Goal: Information Seeking & Learning: Learn about a topic

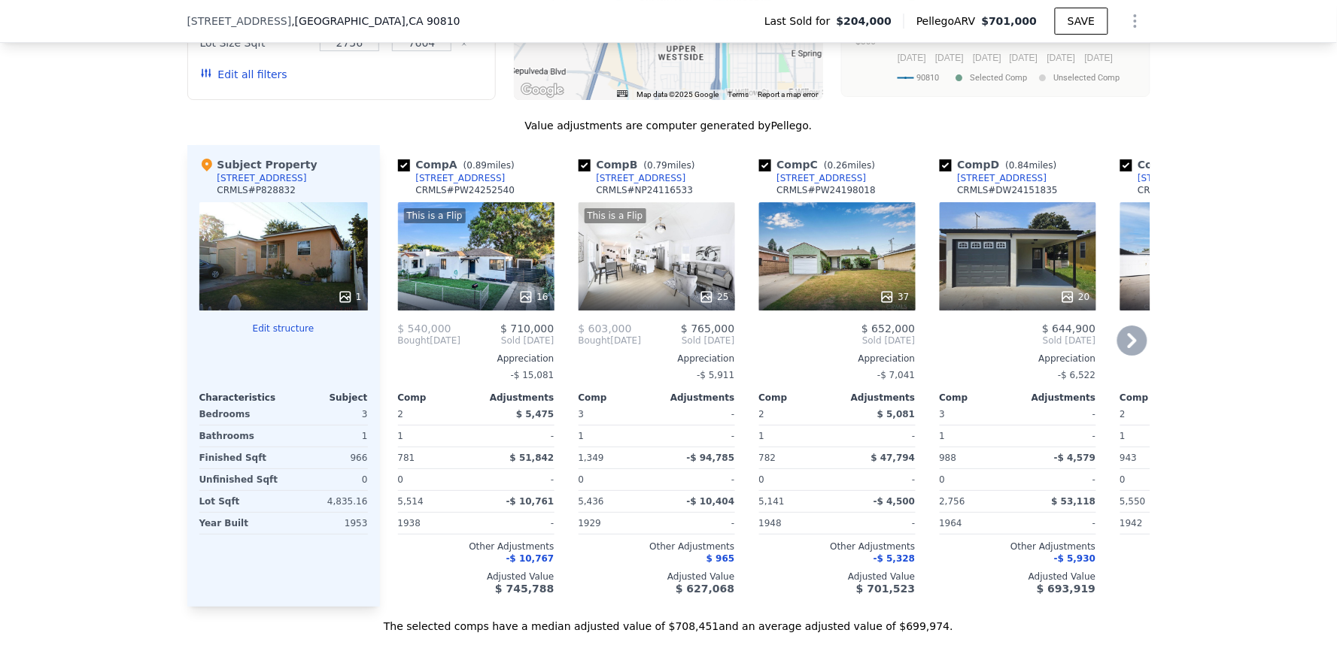
click at [987, 294] on div "20" at bounding box center [1018, 256] width 156 height 108
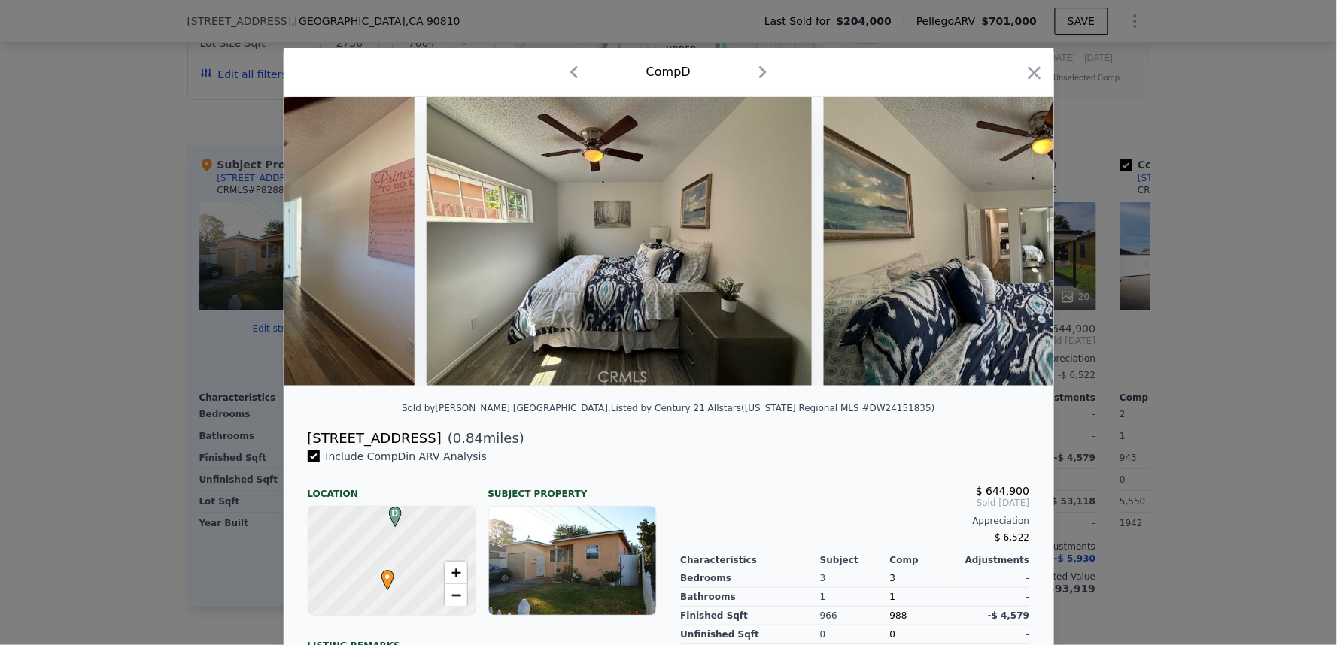
scroll to position [0, 6824]
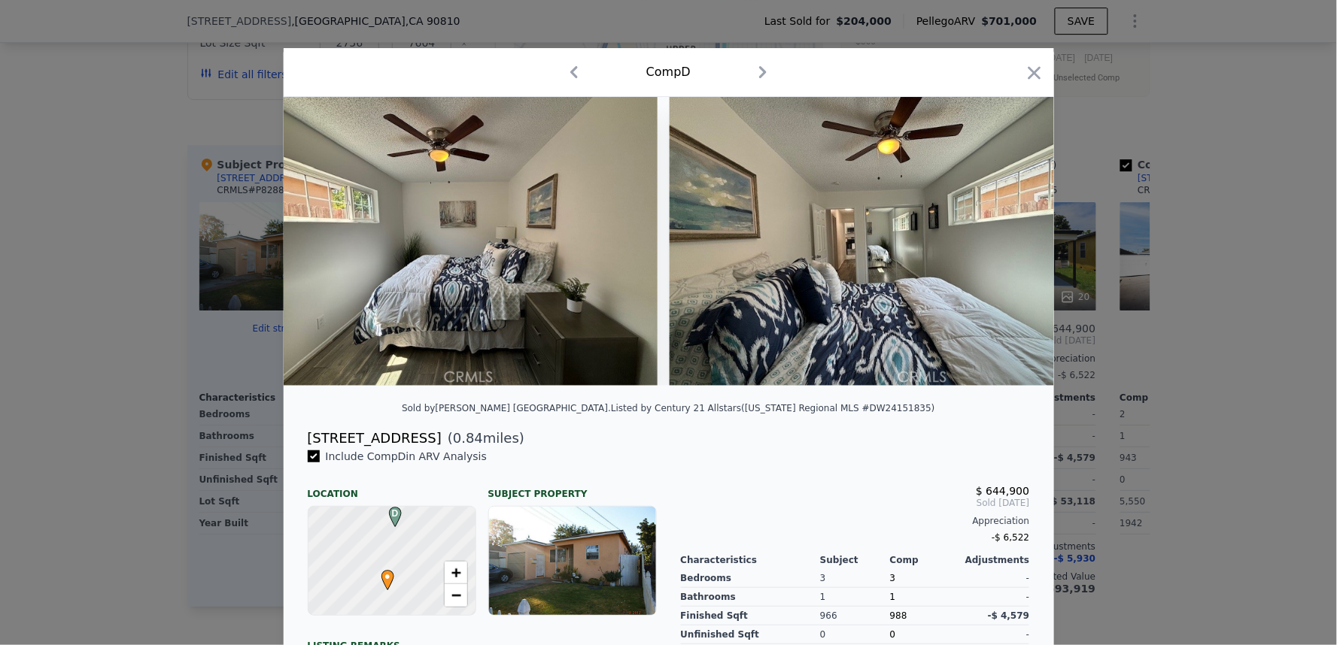
click at [1046, 59] on div "Comp D" at bounding box center [669, 72] width 770 height 49
click at [1024, 80] on icon "button" at bounding box center [1034, 72] width 21 height 21
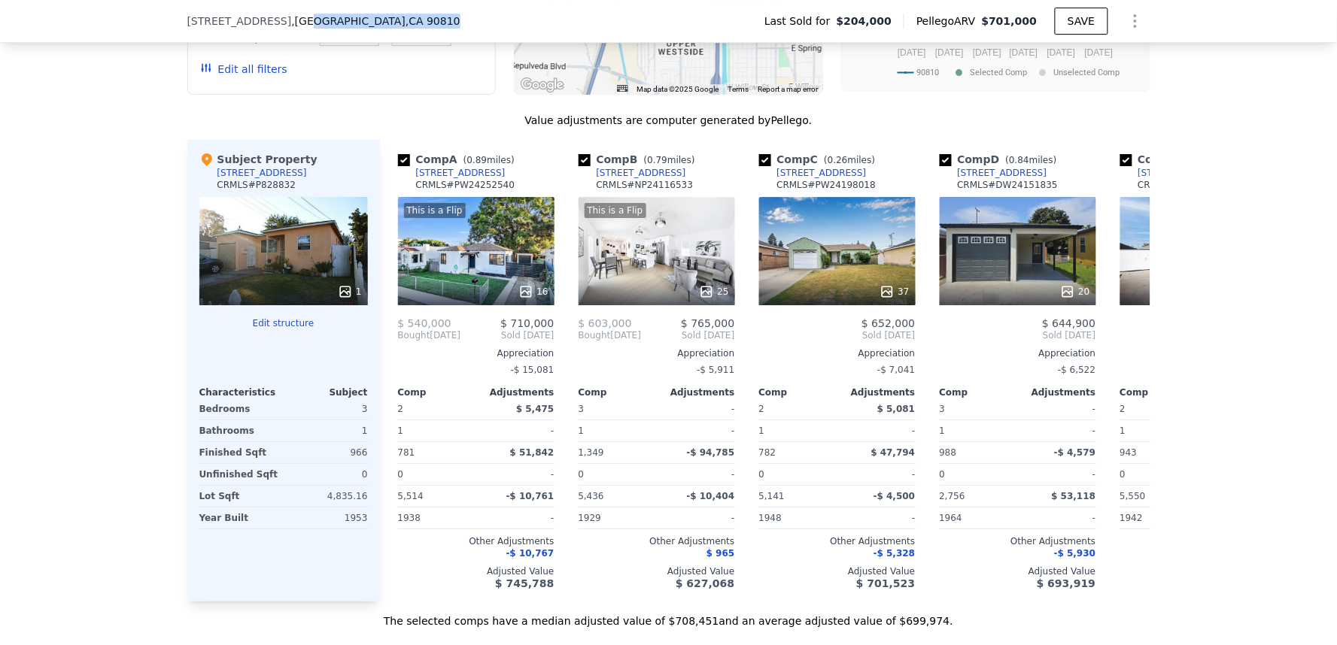
scroll to position [1490, 0]
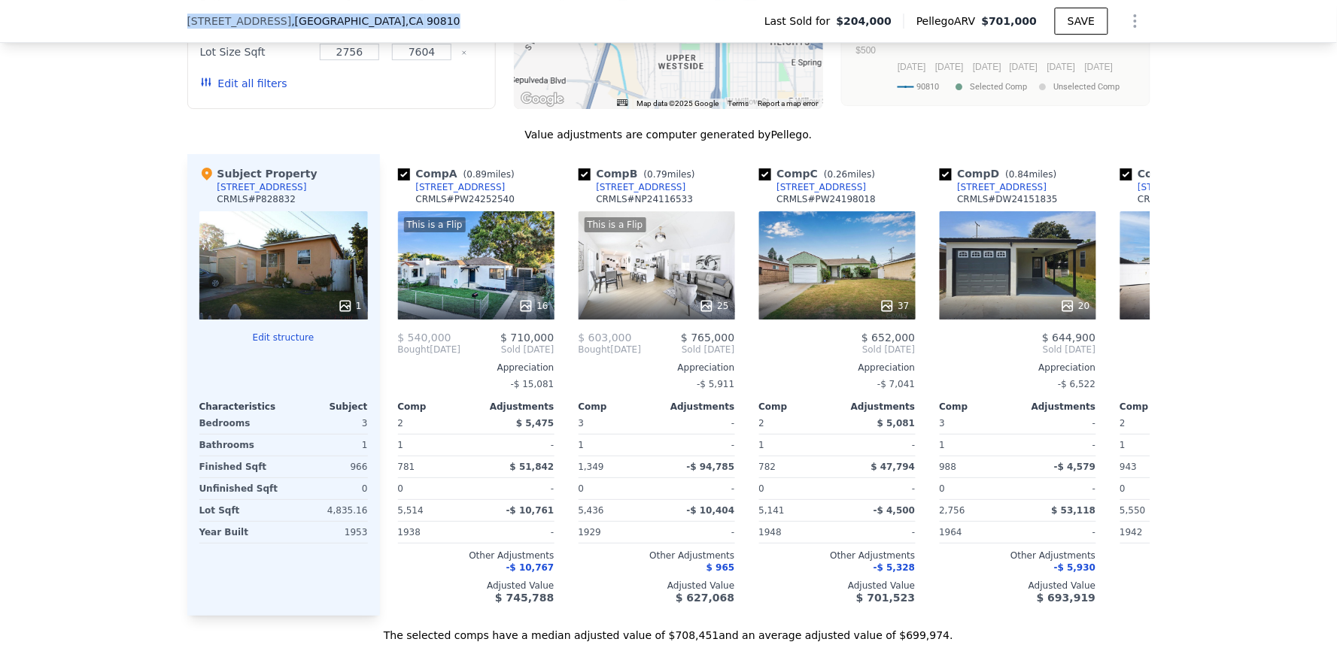
drag, startPoint x: 399, startPoint y: 14, endPoint x: 153, endPoint y: 18, distance: 246.0
click at [153, 18] on div "[STREET_ADDRESS] Last Sold for $204,000 Pellego ARV $701,000 SAVE" at bounding box center [668, 21] width 1337 height 43
copy div "[STREET_ADDRESS]"
click at [1317, 363] on div "We found 12 sales that match your search Listings provided by [US_STATE] Region…" at bounding box center [668, 222] width 1337 height 841
click at [481, 297] on div "This is a Flip 16" at bounding box center [476, 265] width 156 height 108
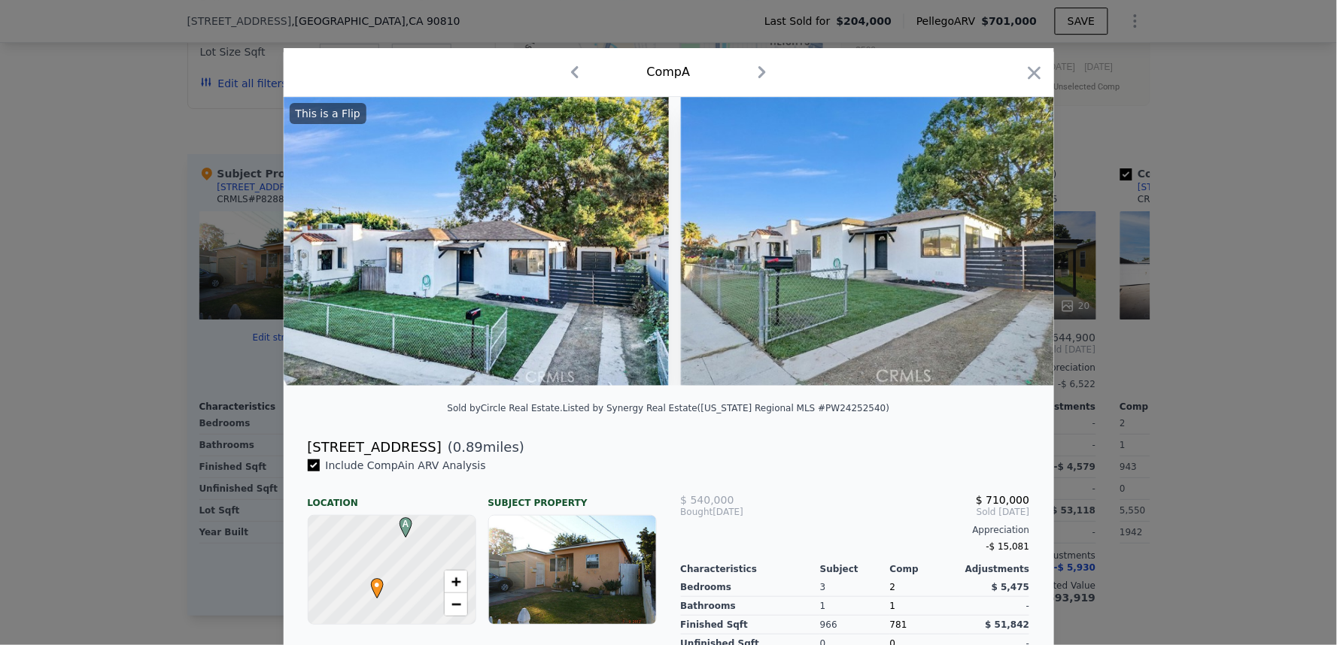
click at [1024, 60] on div "Comp A" at bounding box center [669, 72] width 746 height 24
click at [1028, 80] on icon "button" at bounding box center [1034, 72] width 21 height 21
